Goal: Navigation & Orientation: Find specific page/section

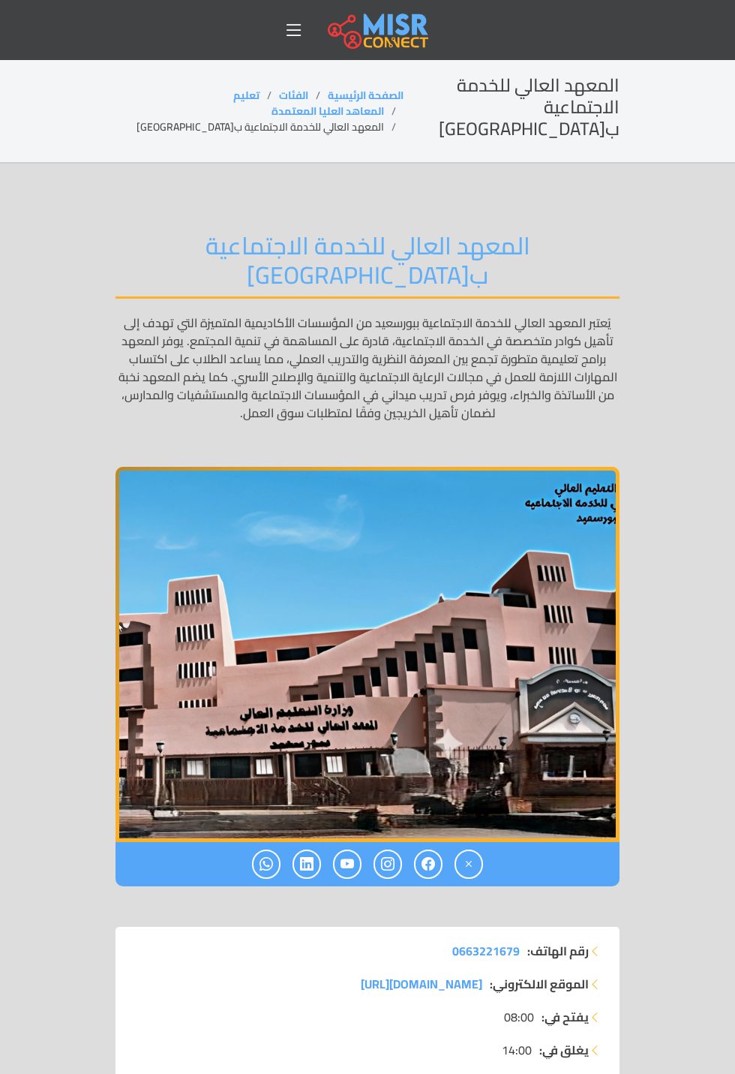
click at [287, 23] on icon at bounding box center [294, 30] width 21 height 21
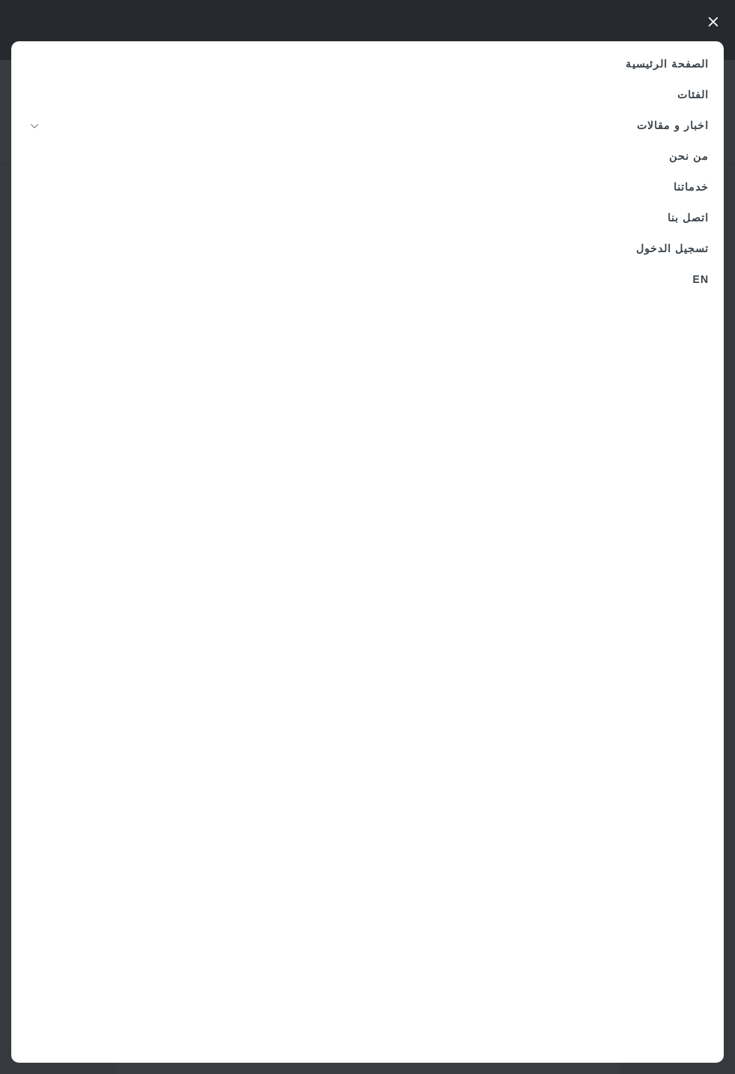
click at [642, 183] on link "خدماتنا" at bounding box center [367, 187] width 713 height 31
click at [667, 59] on link "الصفحة الرئيسية" at bounding box center [367, 64] width 713 height 31
click at [654, 60] on link "الصفحة الرئيسية" at bounding box center [367, 64] width 713 height 31
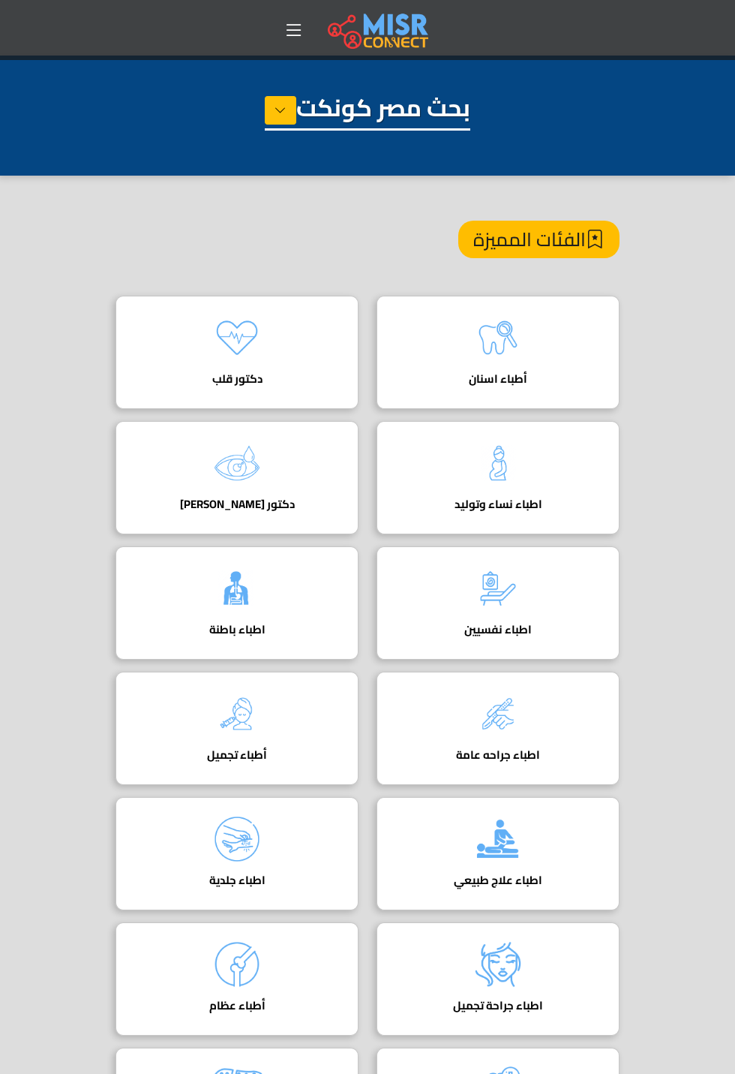
scroll to position [5, 0]
